Goal: Information Seeking & Learning: Learn about a topic

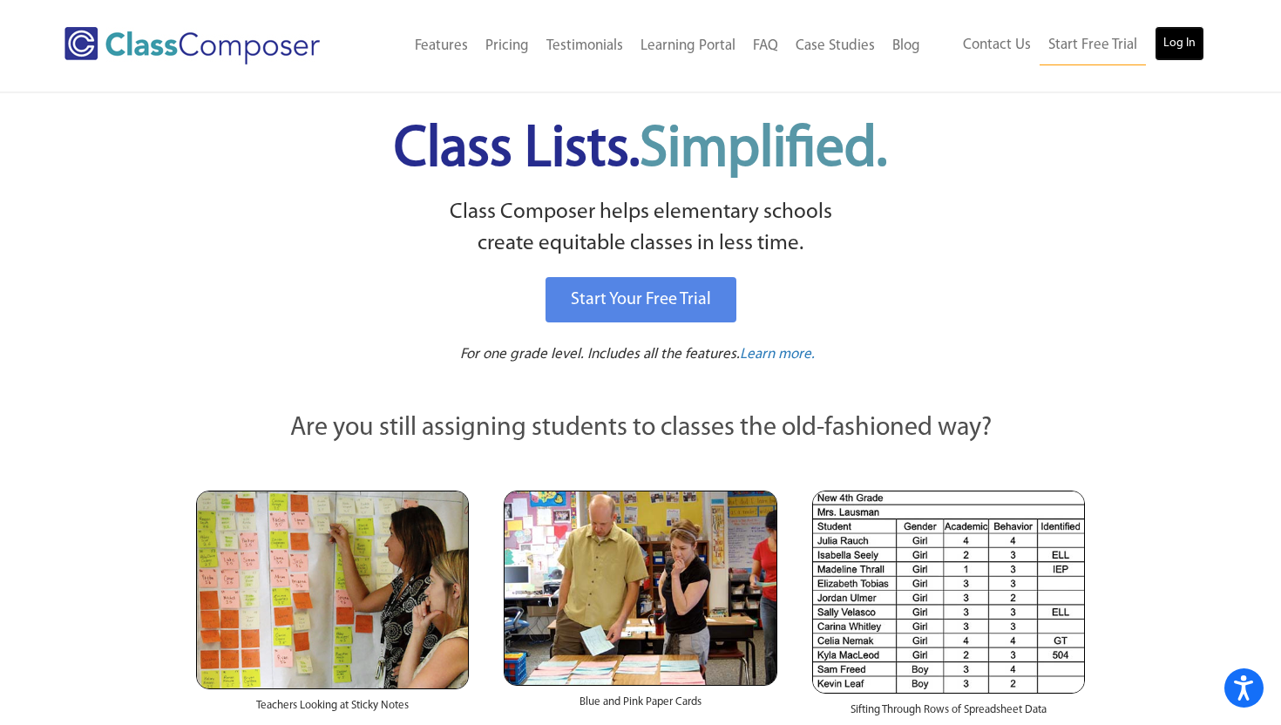
click at [1188, 42] on link "Log In" at bounding box center [1179, 43] width 50 height 35
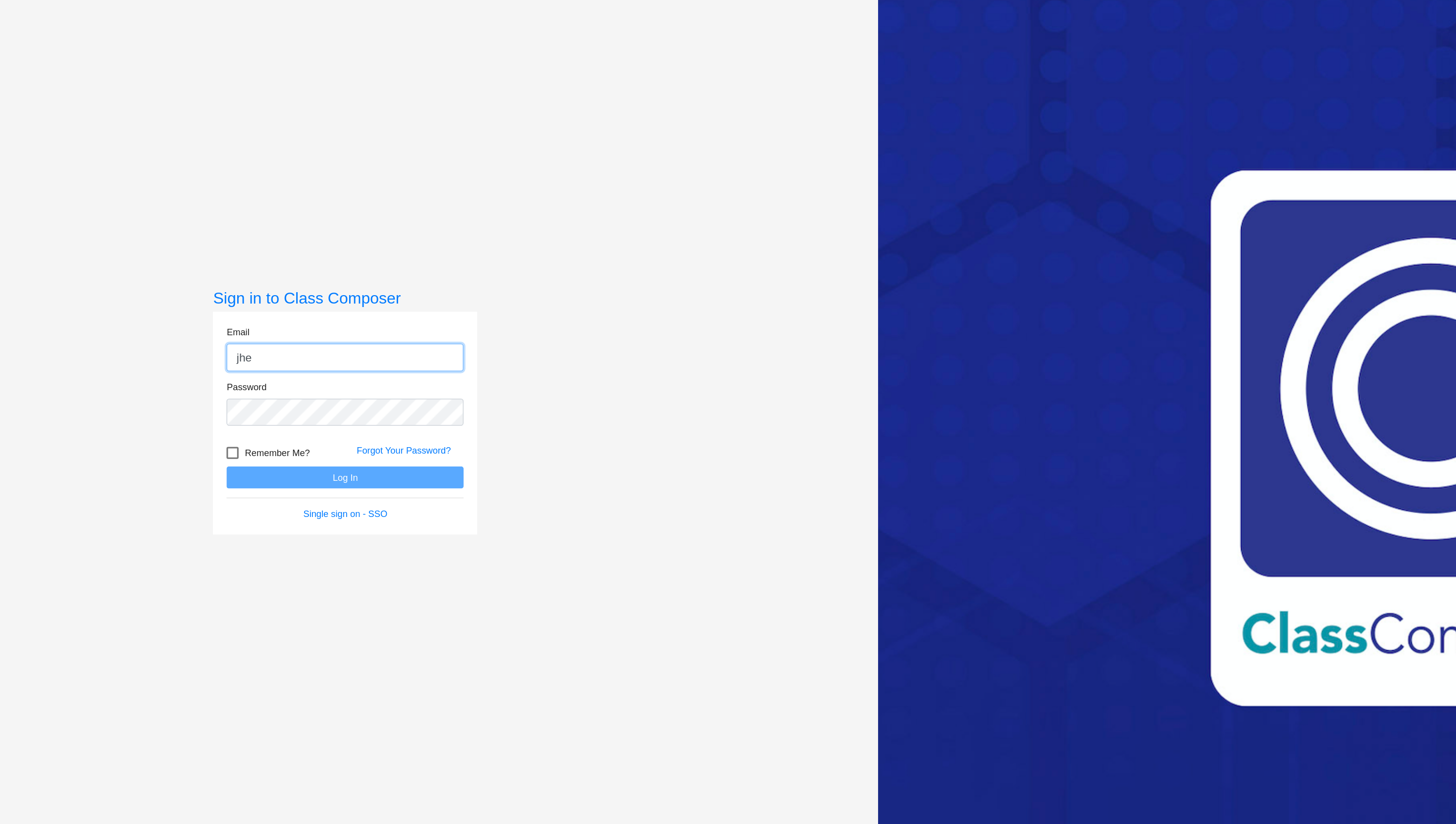
type input "jhettinga@blainesd.org"
click at [301, 444] on button "Log In" at bounding box center [378, 451] width 156 height 14
click at [274, 403] on div "Sign in to Class Composer Email jhettinga@blainesd.org Password Remember Me? Fo…" at bounding box center [378, 427] width 698 height 824
click at [301, 444] on button "Log In" at bounding box center [378, 451] width 156 height 14
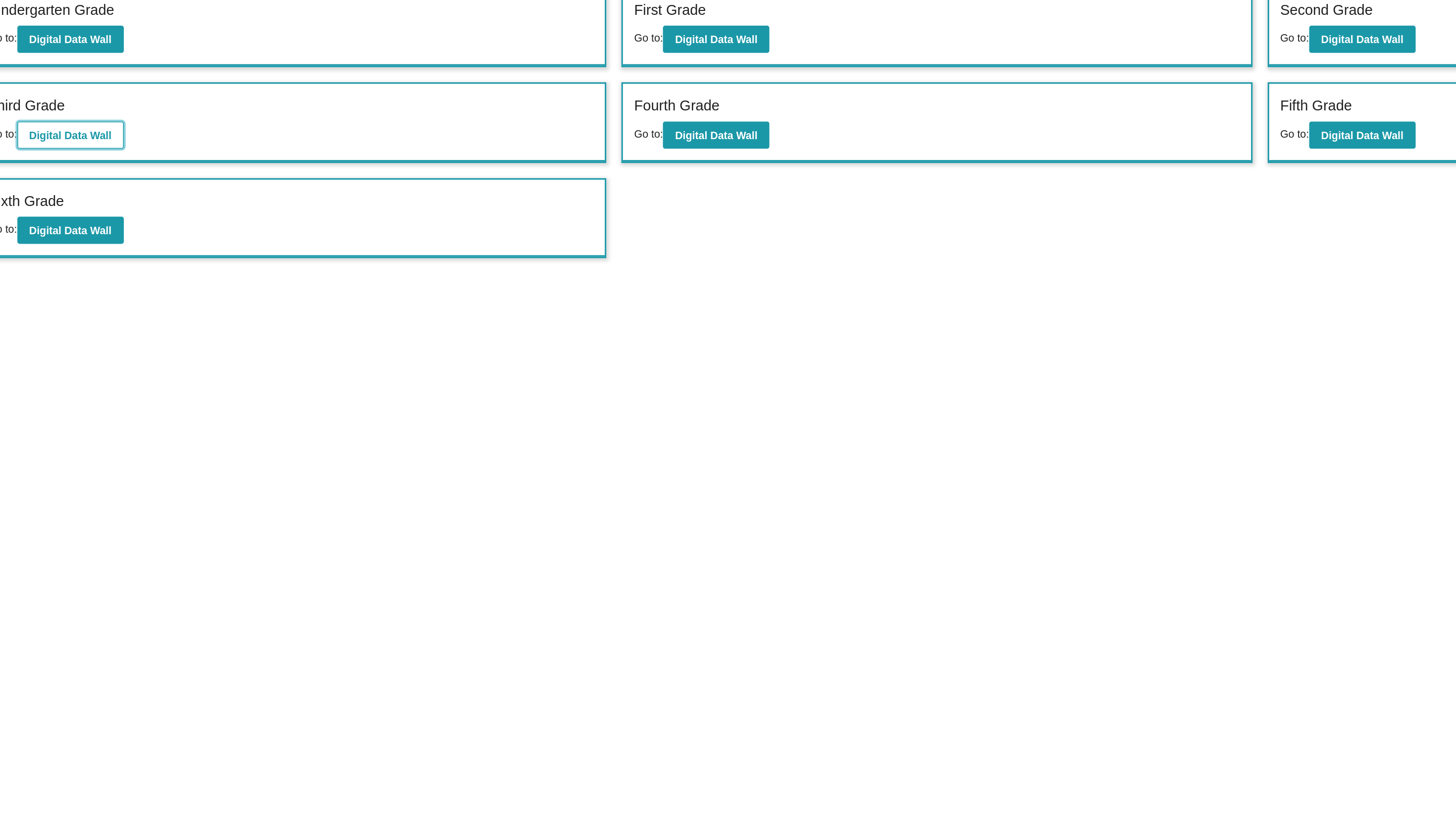
click at [203, 239] on b "Digital Data Wall" at bounding box center [198, 240] width 54 height 8
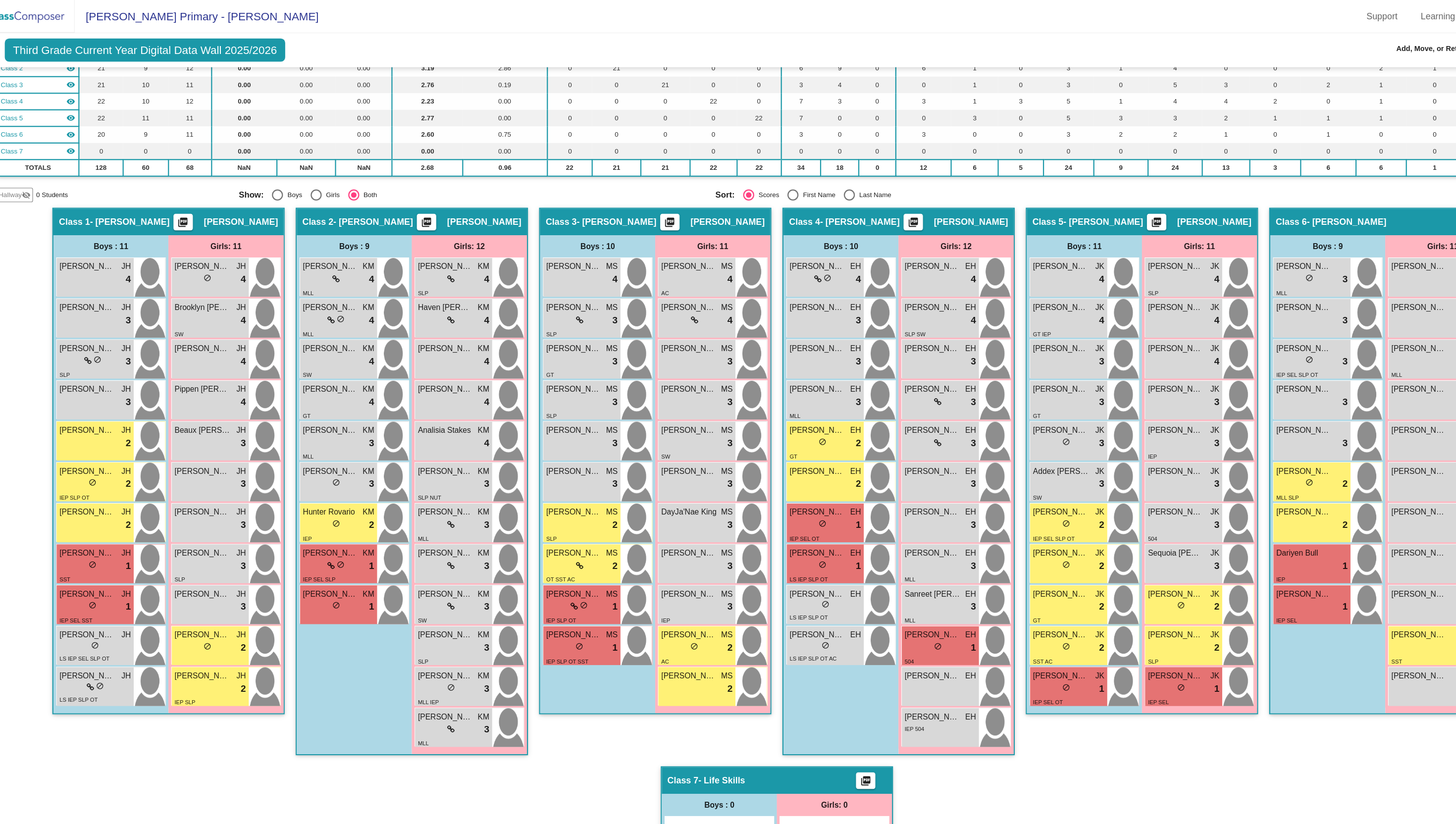
click at [1170, 433] on div "Marco Pedraza Mendoza lock do_not_disturb_alt 3 MLL William Anderson lock do_no…" at bounding box center [1221, 396] width 103 height 330
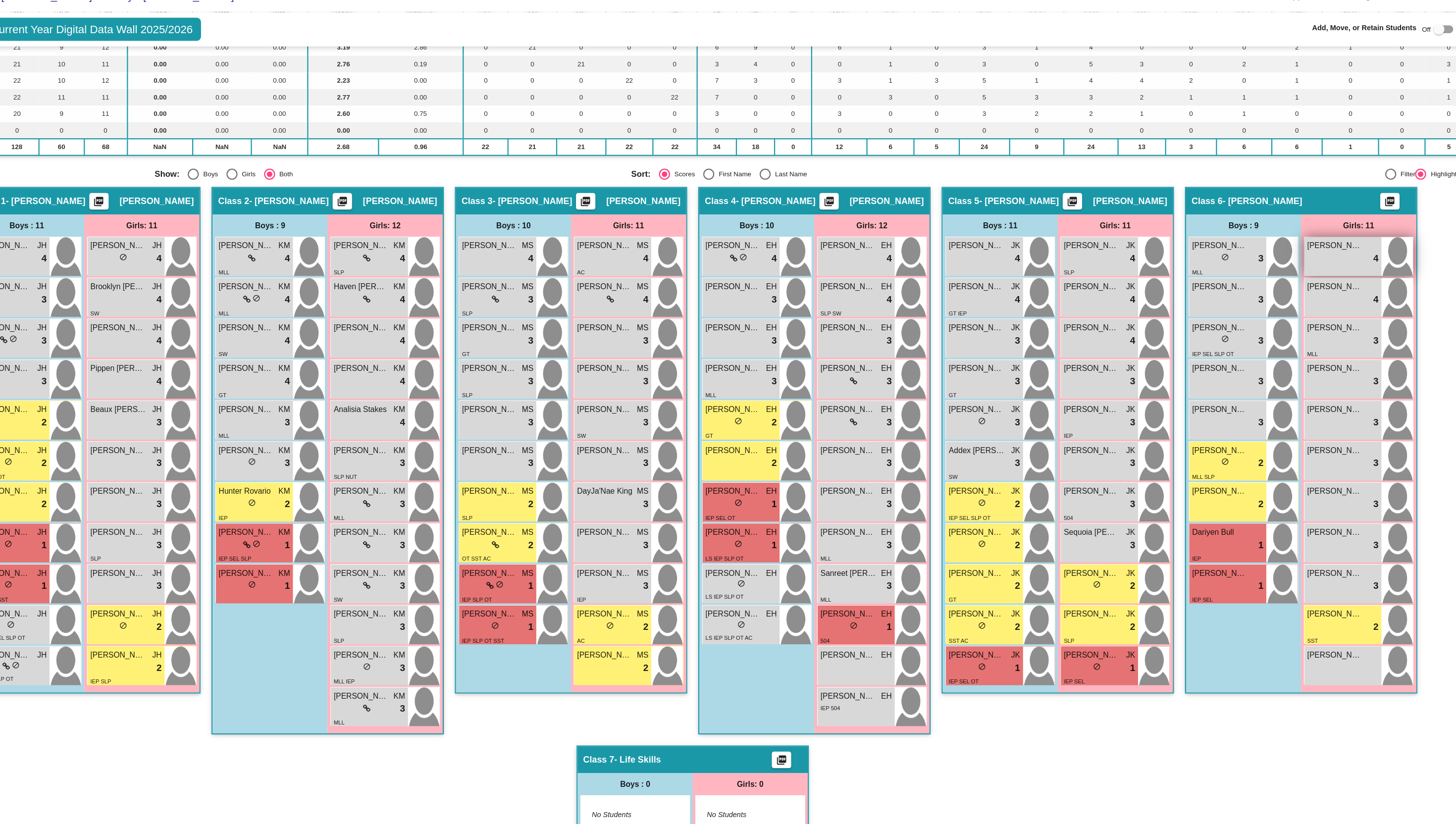
click at [1313, 251] on div "lock do_not_disturb_alt 4" at bounding box center [1310, 251] width 64 height 13
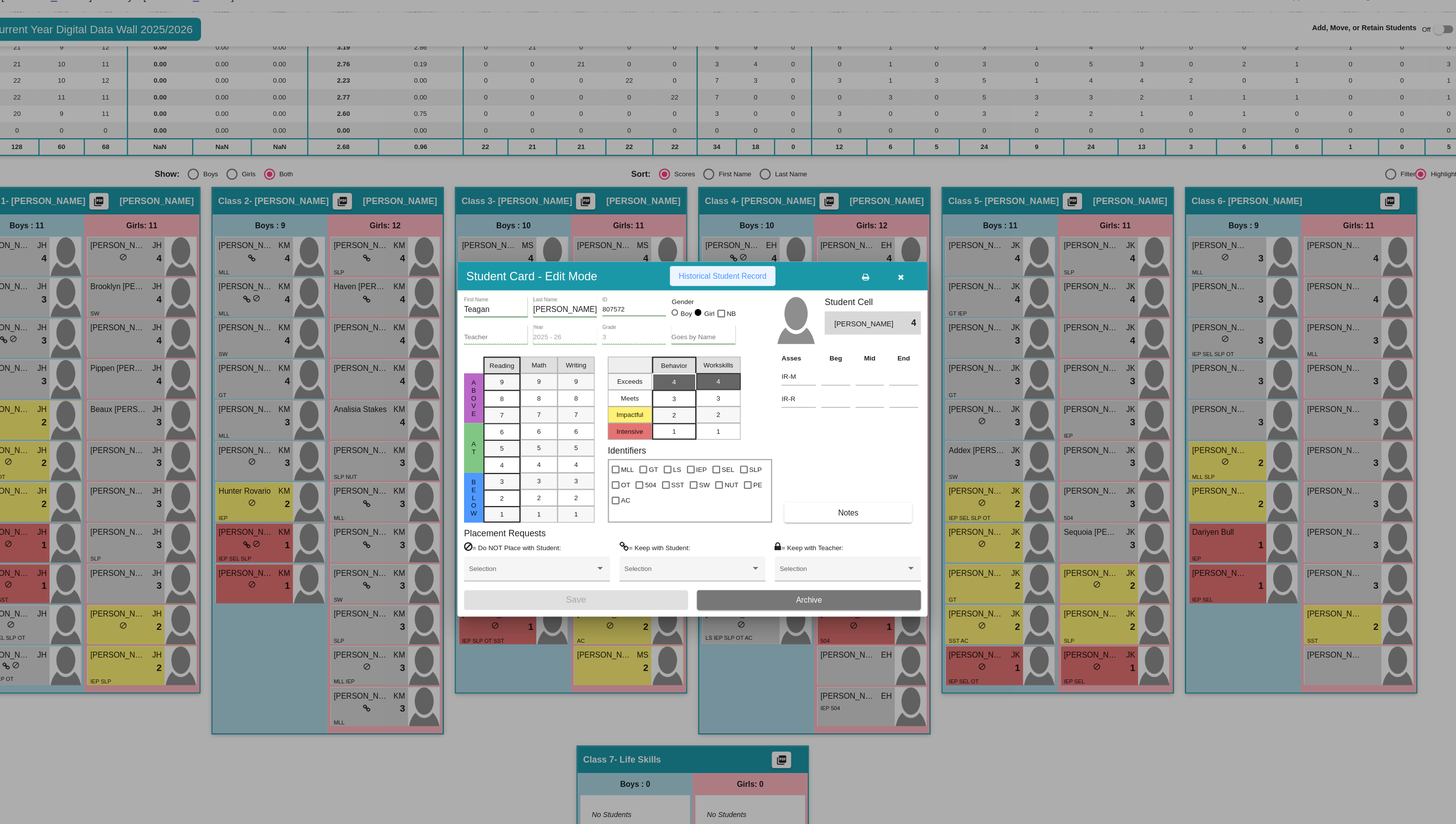
click at [756, 274] on button "Historical Student Record" at bounding box center [755, 265] width 94 height 18
click at [917, 269] on icon "button" at bounding box center [915, 267] width 6 height 7
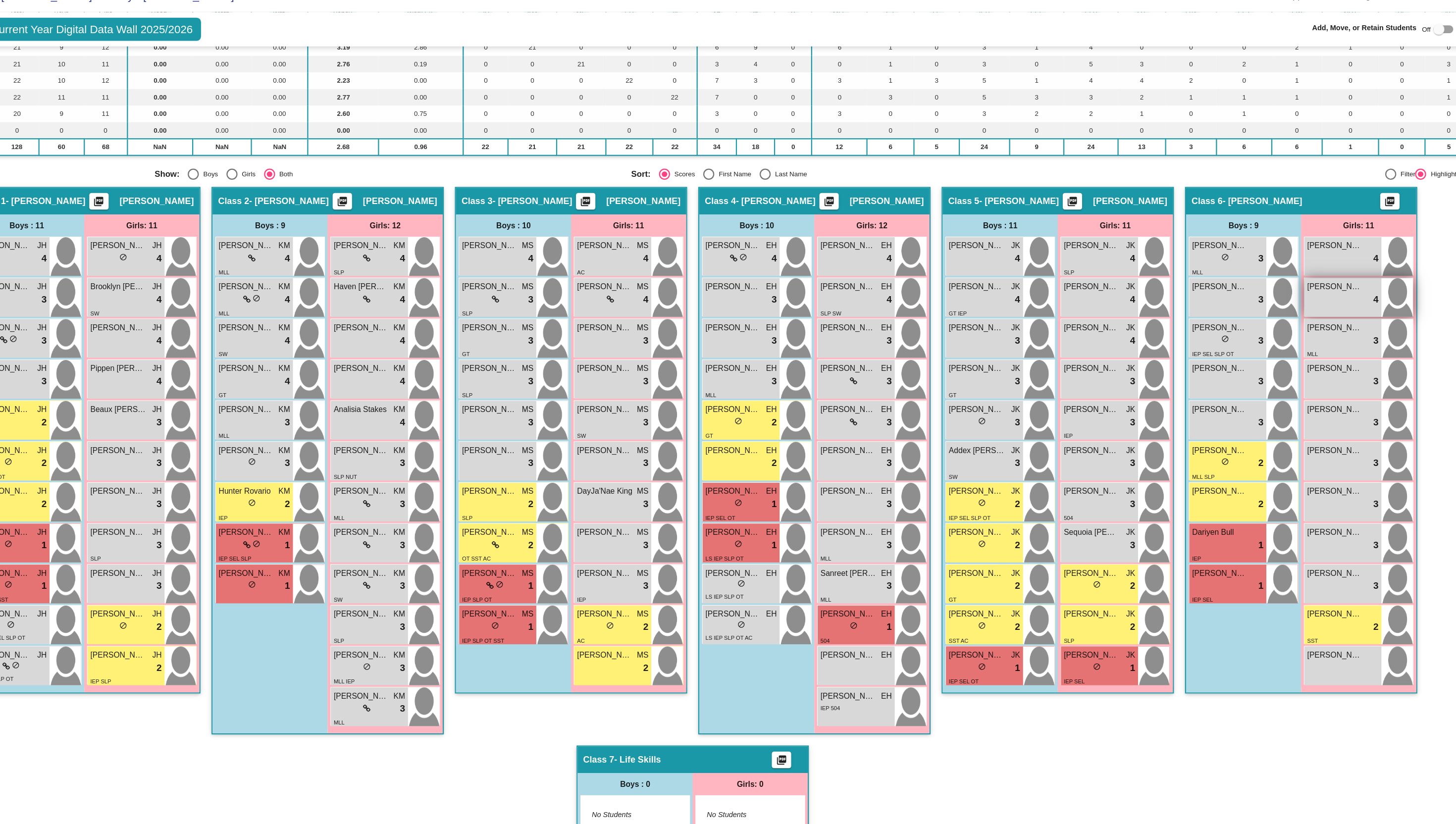
click at [1295, 292] on div "lock do_not_disturb_alt 4" at bounding box center [1310, 287] width 64 height 13
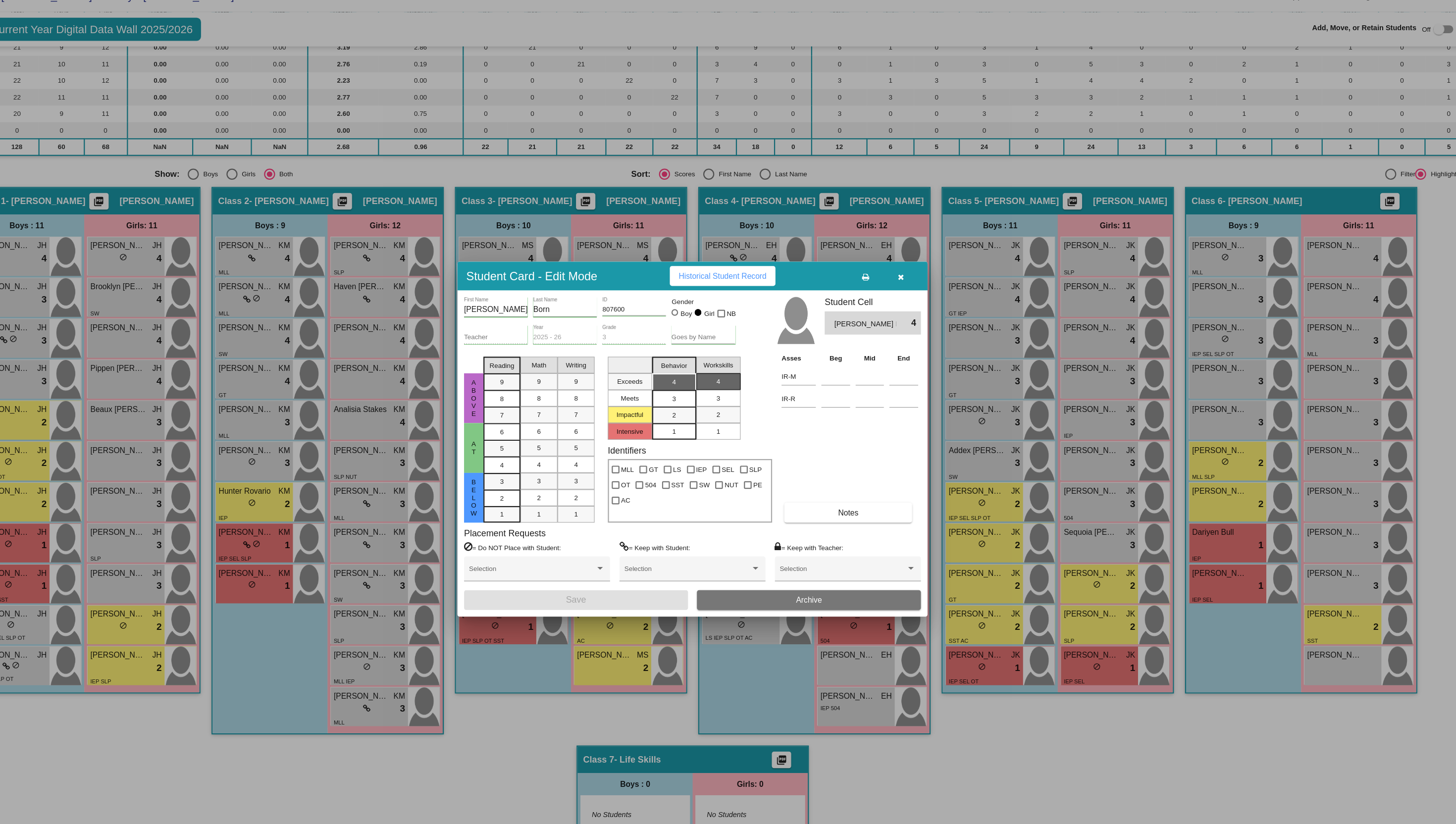
click at [913, 265] on icon "button" at bounding box center [915, 267] width 6 height 7
